Goal: Information Seeking & Learning: Learn about a topic

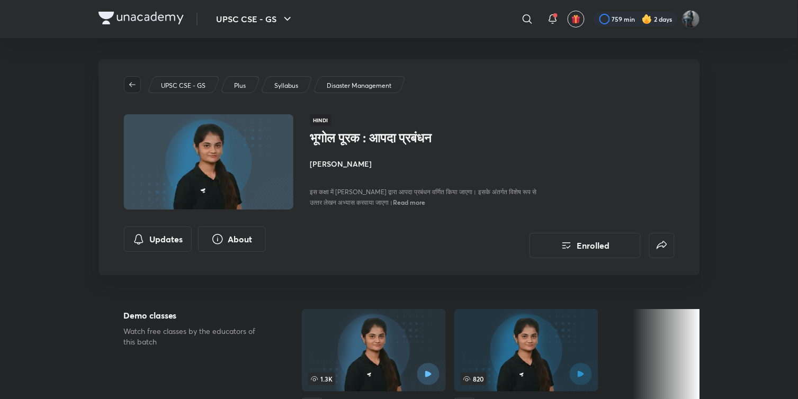
click at [128, 85] on icon "button" at bounding box center [132, 84] width 8 height 8
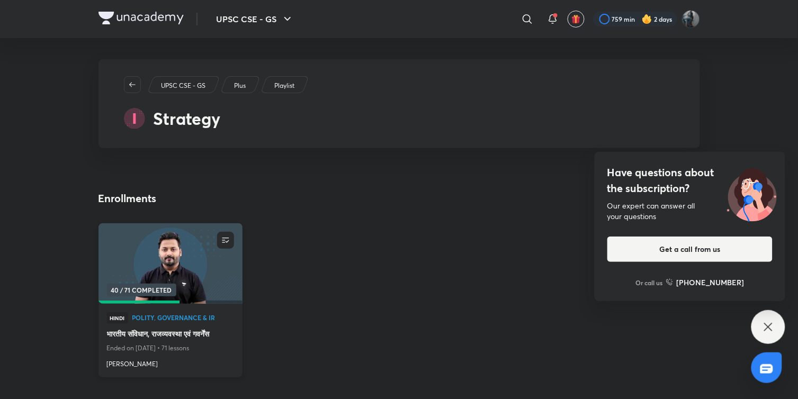
click at [184, 271] on img at bounding box center [170, 263] width 147 height 82
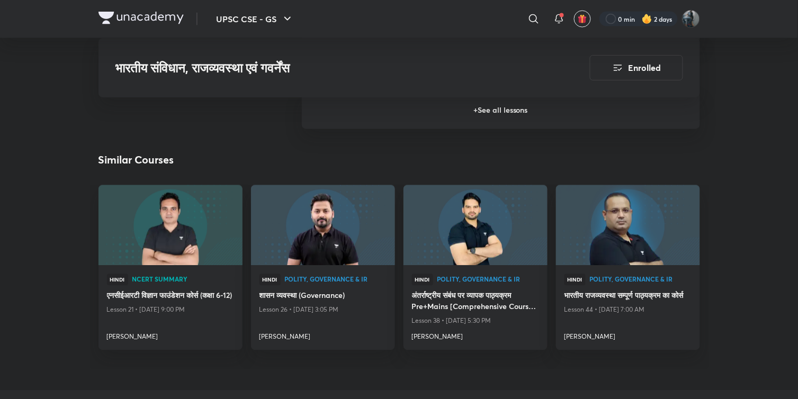
scroll to position [1460, 0]
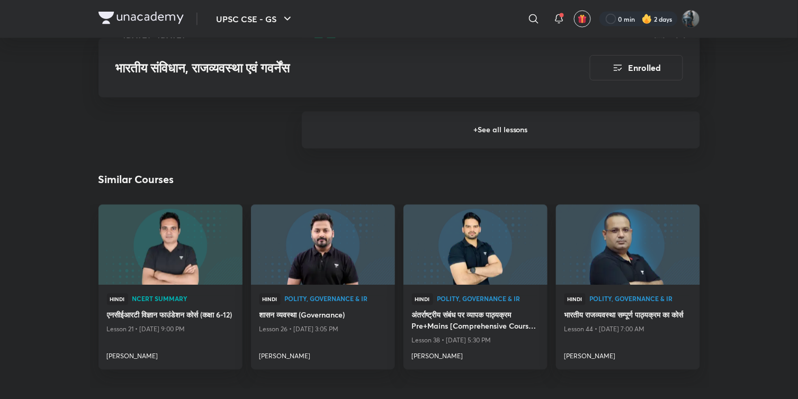
click at [504, 123] on h6 "+ See all lessons" at bounding box center [501, 130] width 398 height 37
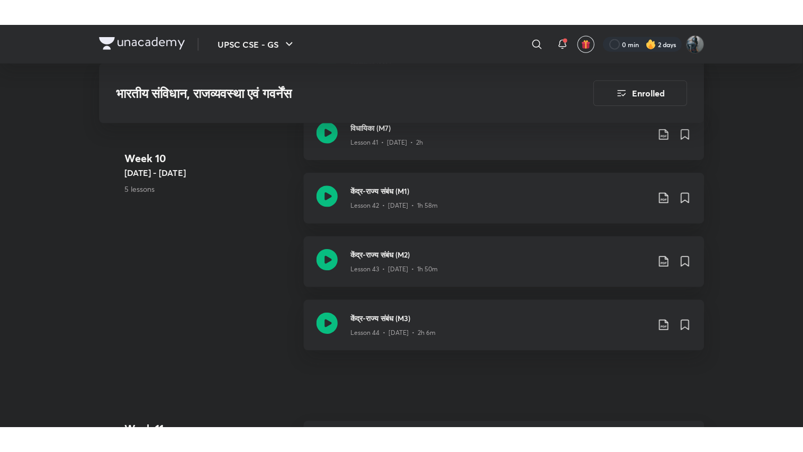
scroll to position [3765, 0]
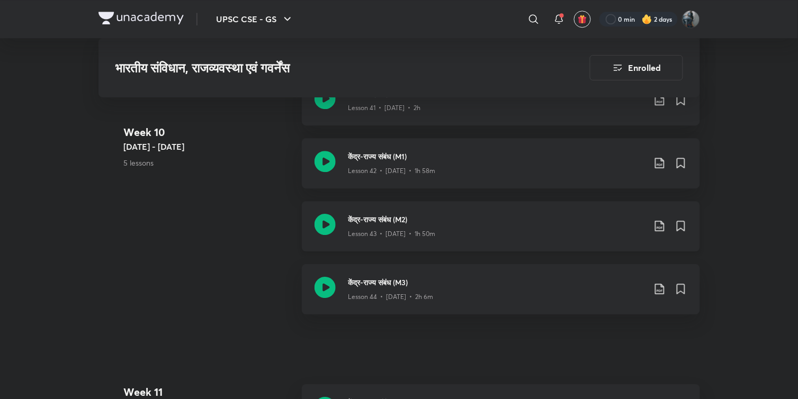
click at [326, 224] on icon at bounding box center [325, 224] width 21 height 21
